Goal: Check status: Check status

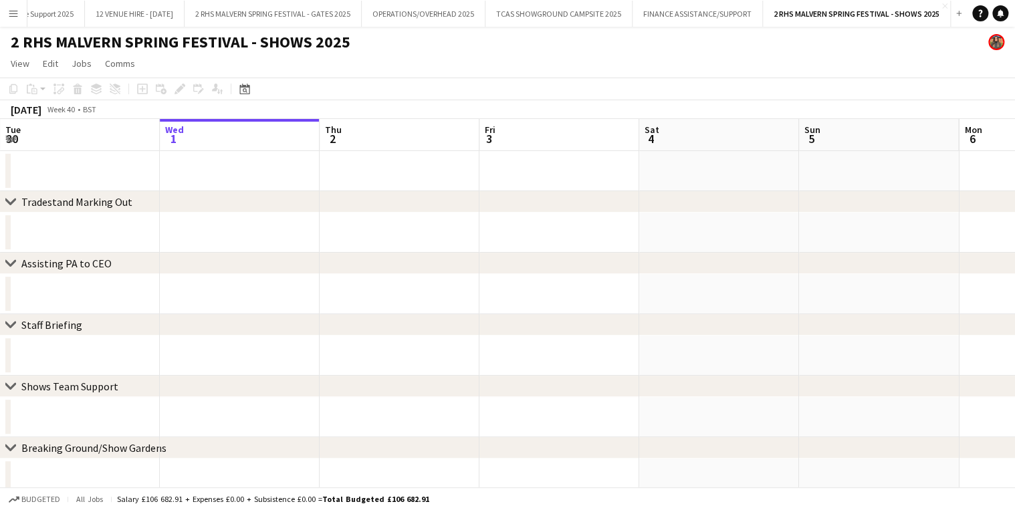
click at [11, 8] on app-icon "Menu" at bounding box center [13, 13] width 11 height 11
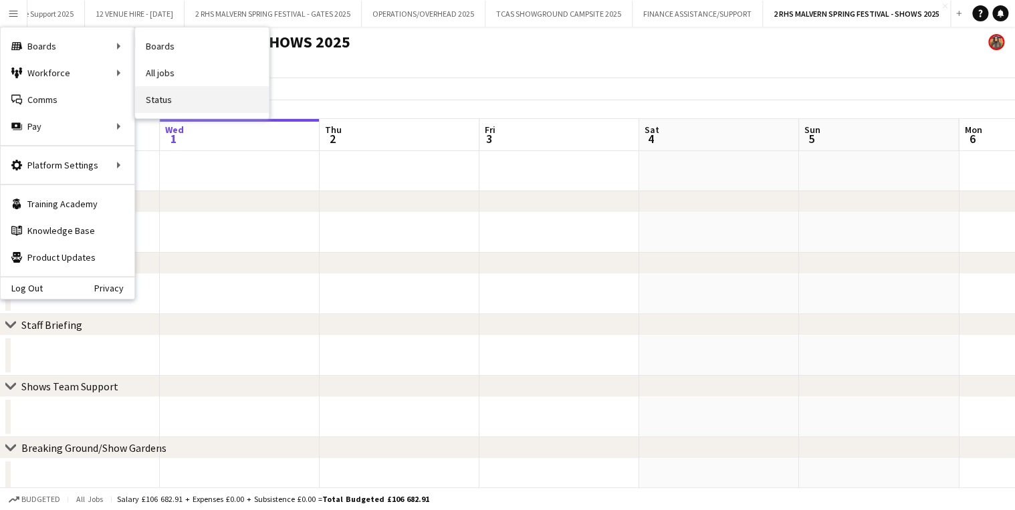
click at [177, 102] on link "Status" at bounding box center [202, 99] width 134 height 27
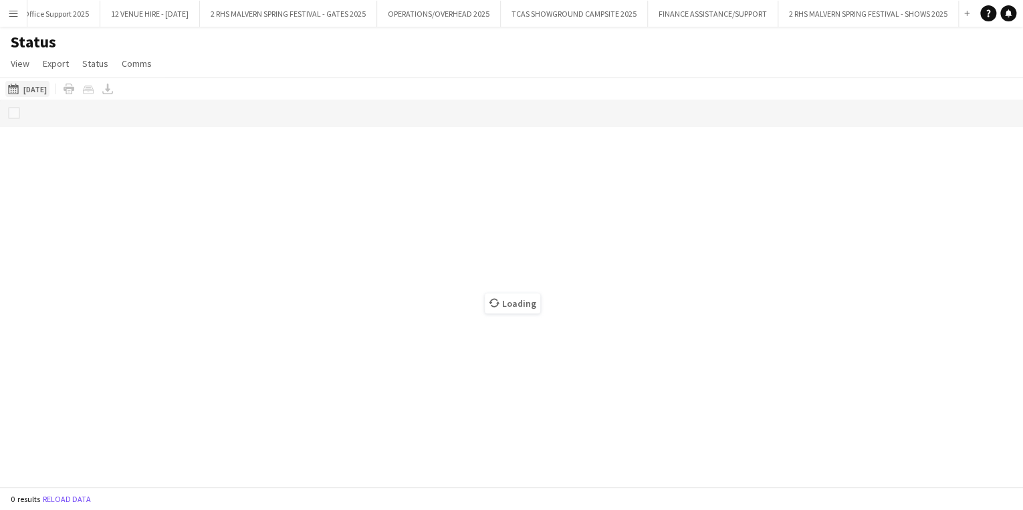
click at [17, 90] on app-icon "01-10-2025 to 07-10-2025" at bounding box center [15, 89] width 15 height 11
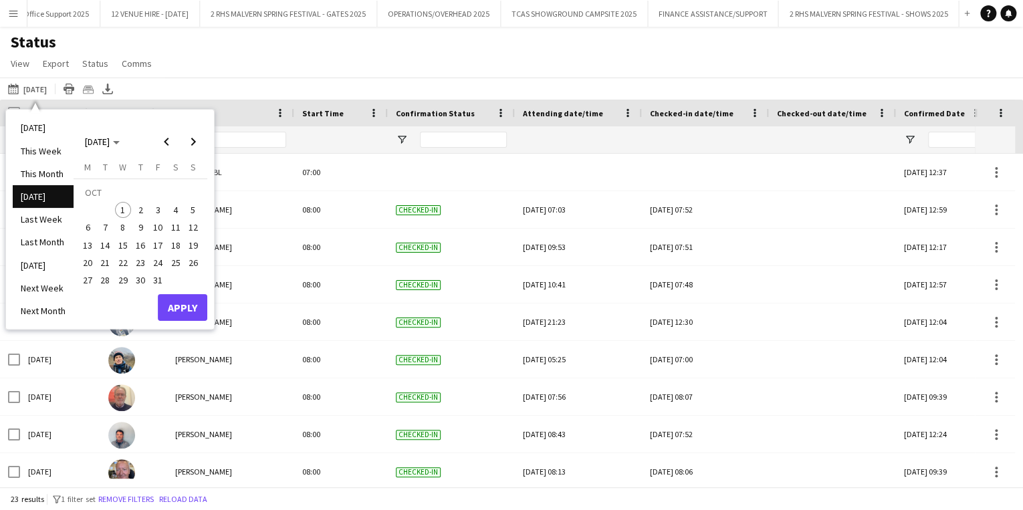
click at [126, 209] on span "1" at bounding box center [123, 210] width 16 height 16
click at [171, 297] on button "Apply" at bounding box center [182, 307] width 49 height 27
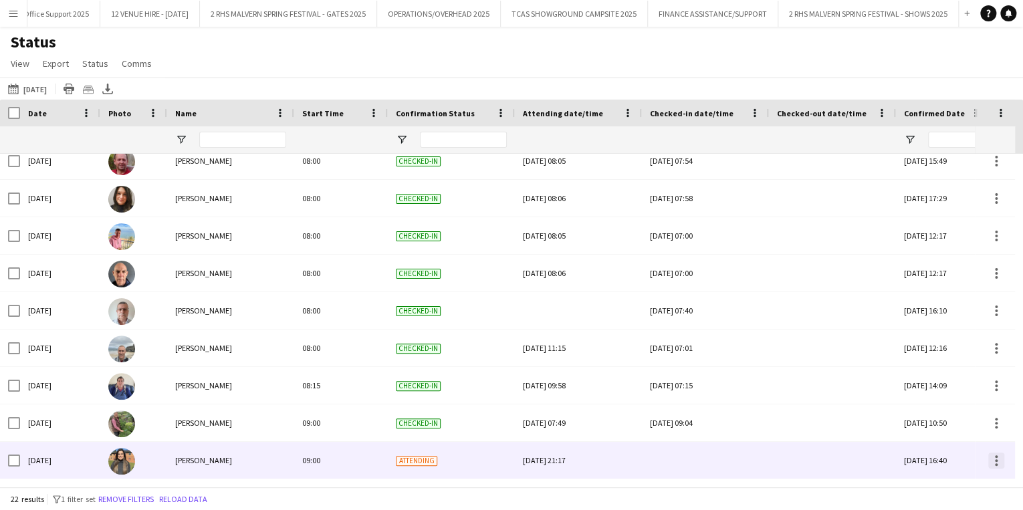
click at [998, 455] on div at bounding box center [996, 461] width 16 height 16
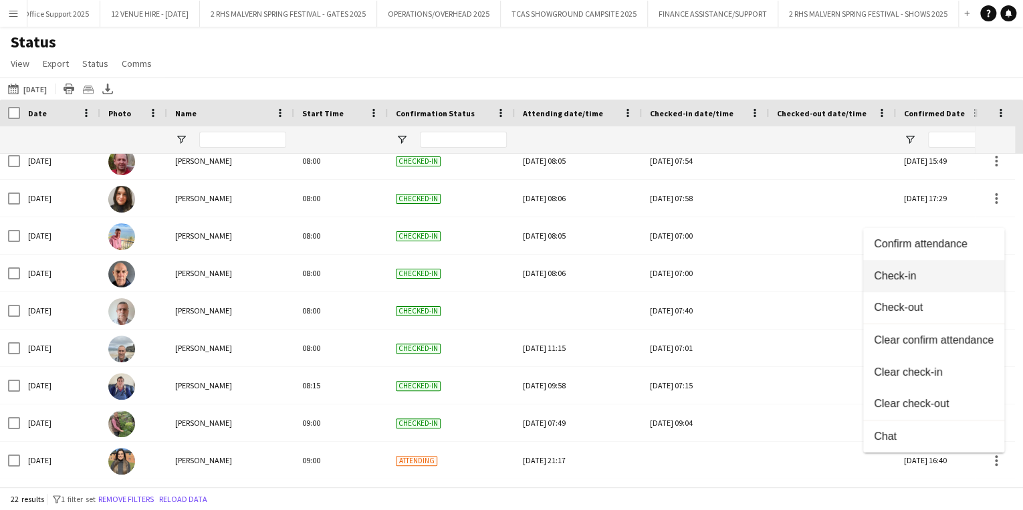
click at [914, 283] on button "Check-in" at bounding box center [933, 276] width 141 height 32
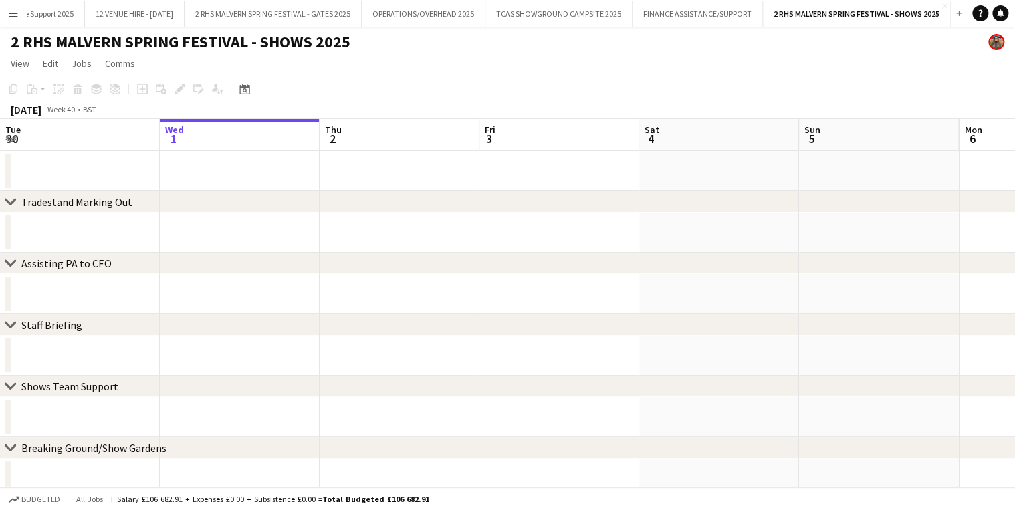
click at [21, 9] on button "Menu" at bounding box center [13, 13] width 27 height 27
